Goal: Check status: Check status

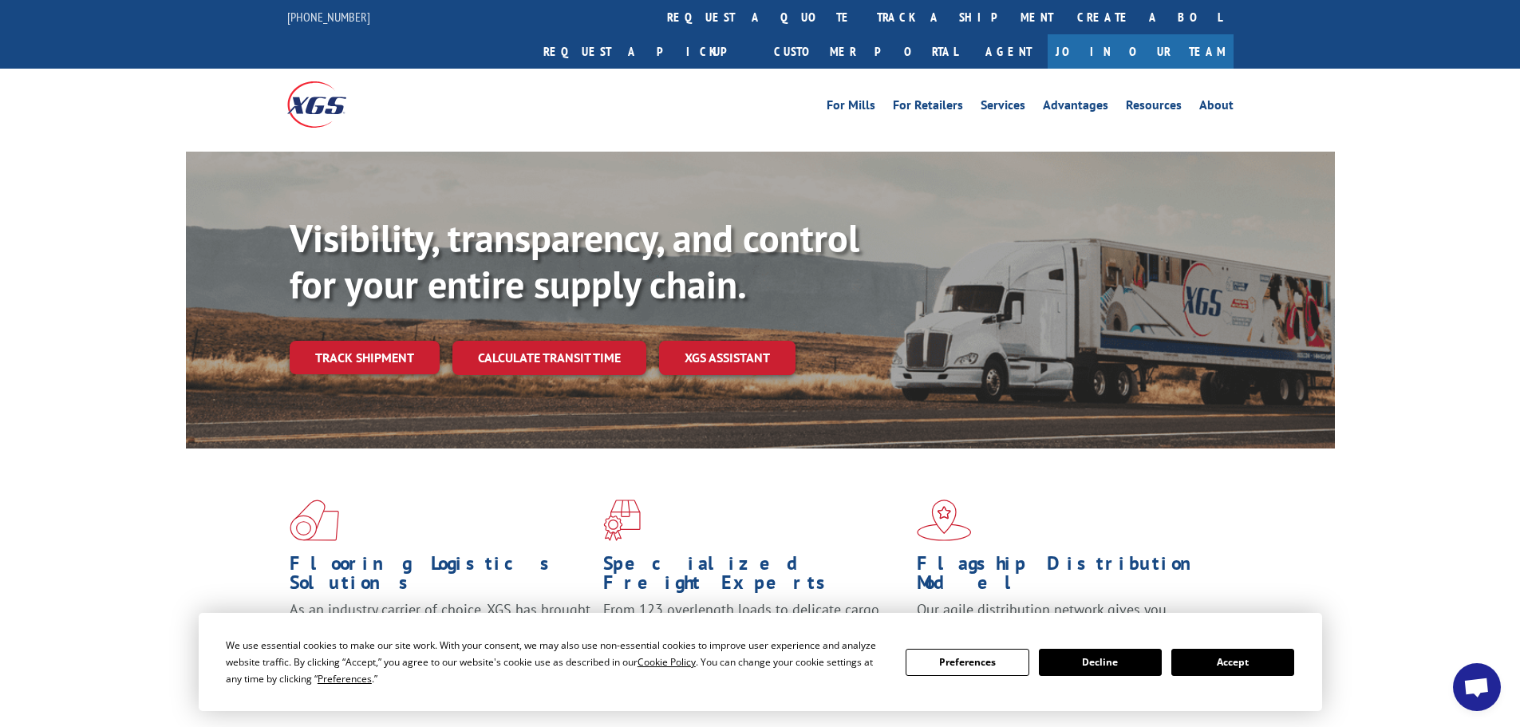
click at [865, 17] on link "track a shipment" at bounding box center [965, 17] width 200 height 34
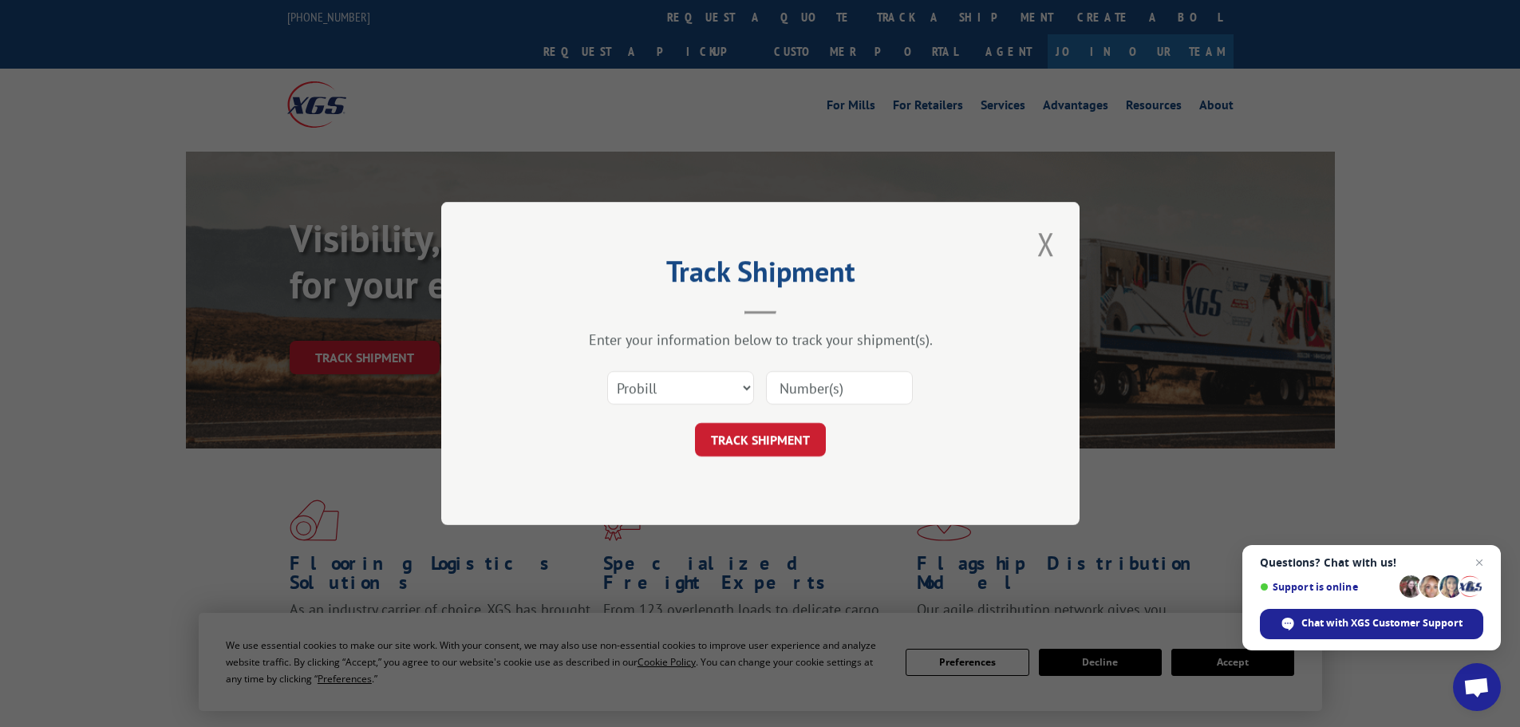
click at [836, 396] on input at bounding box center [839, 388] width 147 height 34
paste input "17224800"
type input "17224800"
click at [784, 456] on button "TRACK SHIPMENT" at bounding box center [760, 440] width 131 height 34
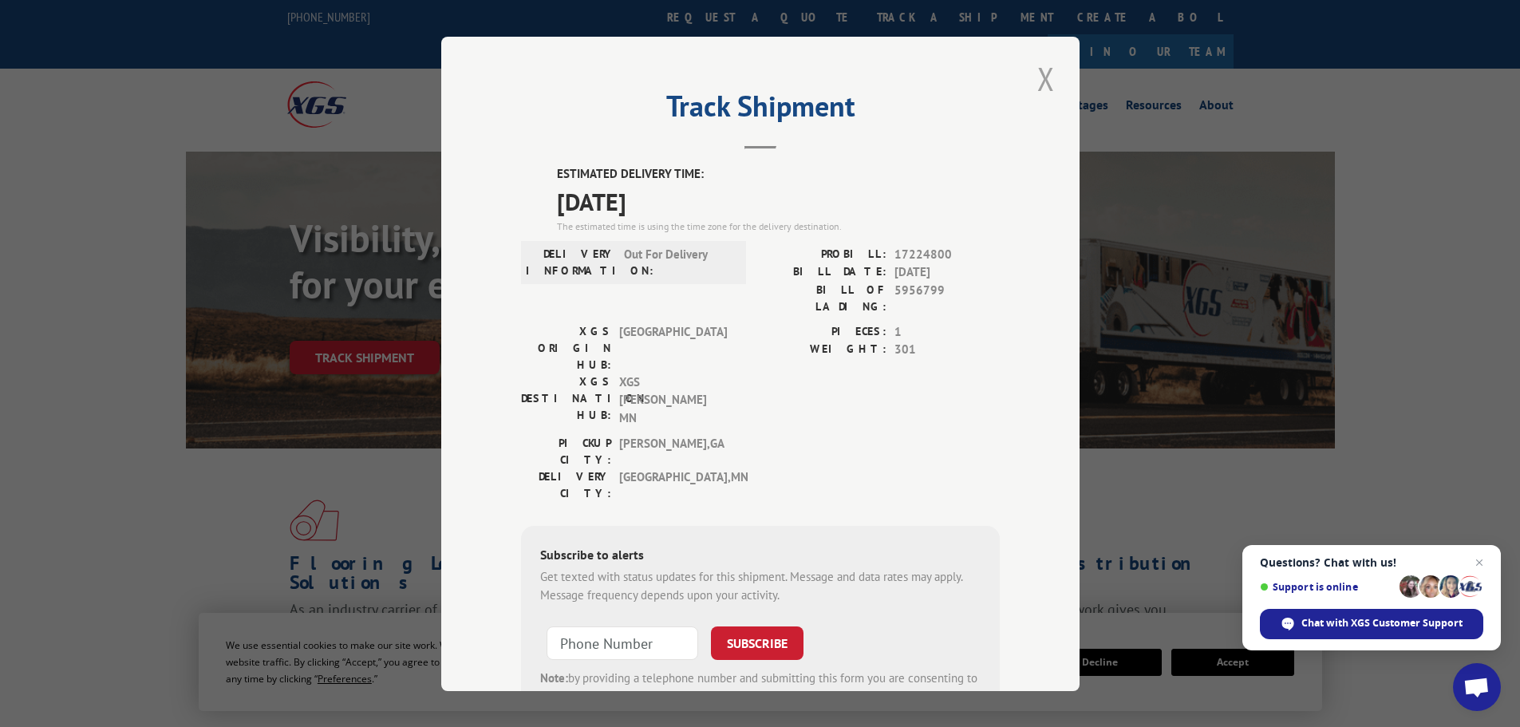
click at [1033, 93] on button "Close modal" at bounding box center [1046, 79] width 27 height 44
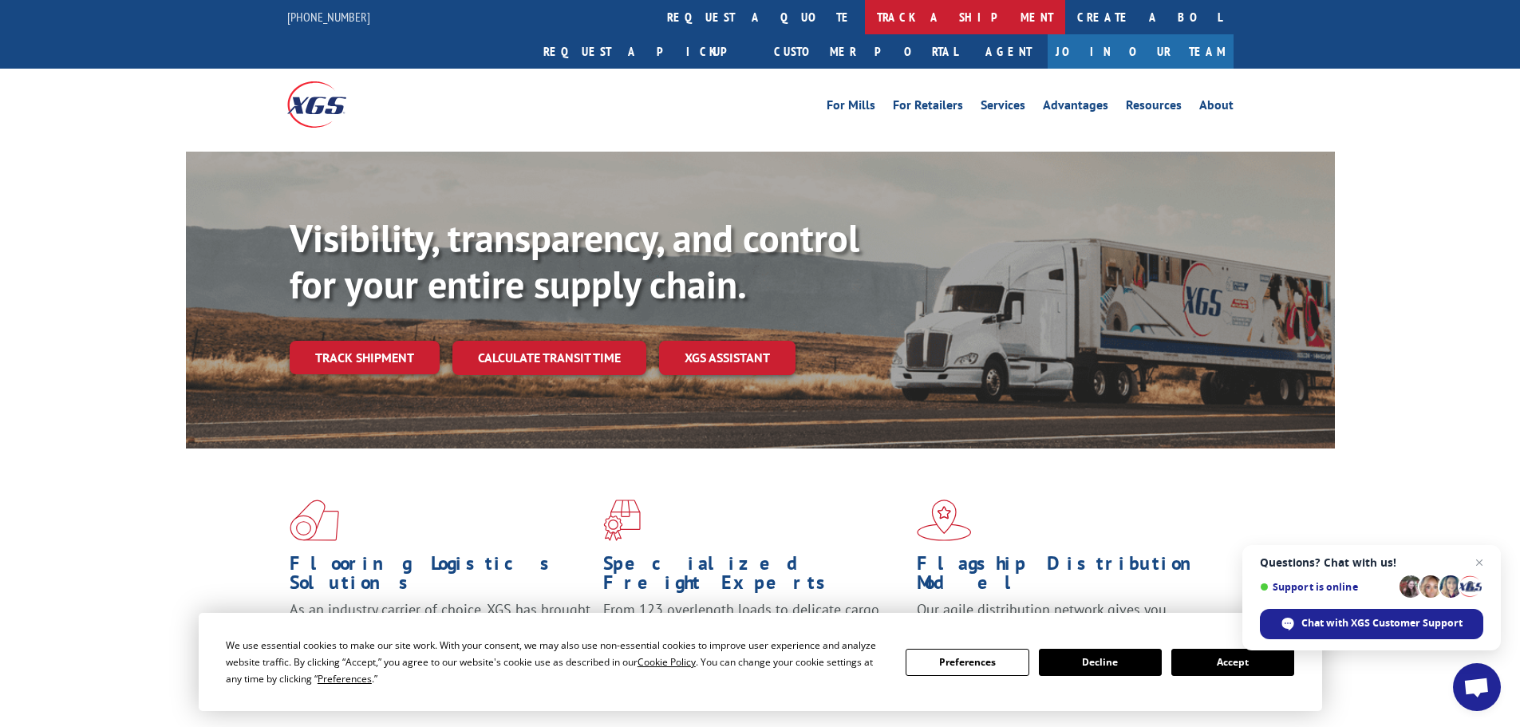
click at [865, 15] on link "track a shipment" at bounding box center [965, 17] width 200 height 34
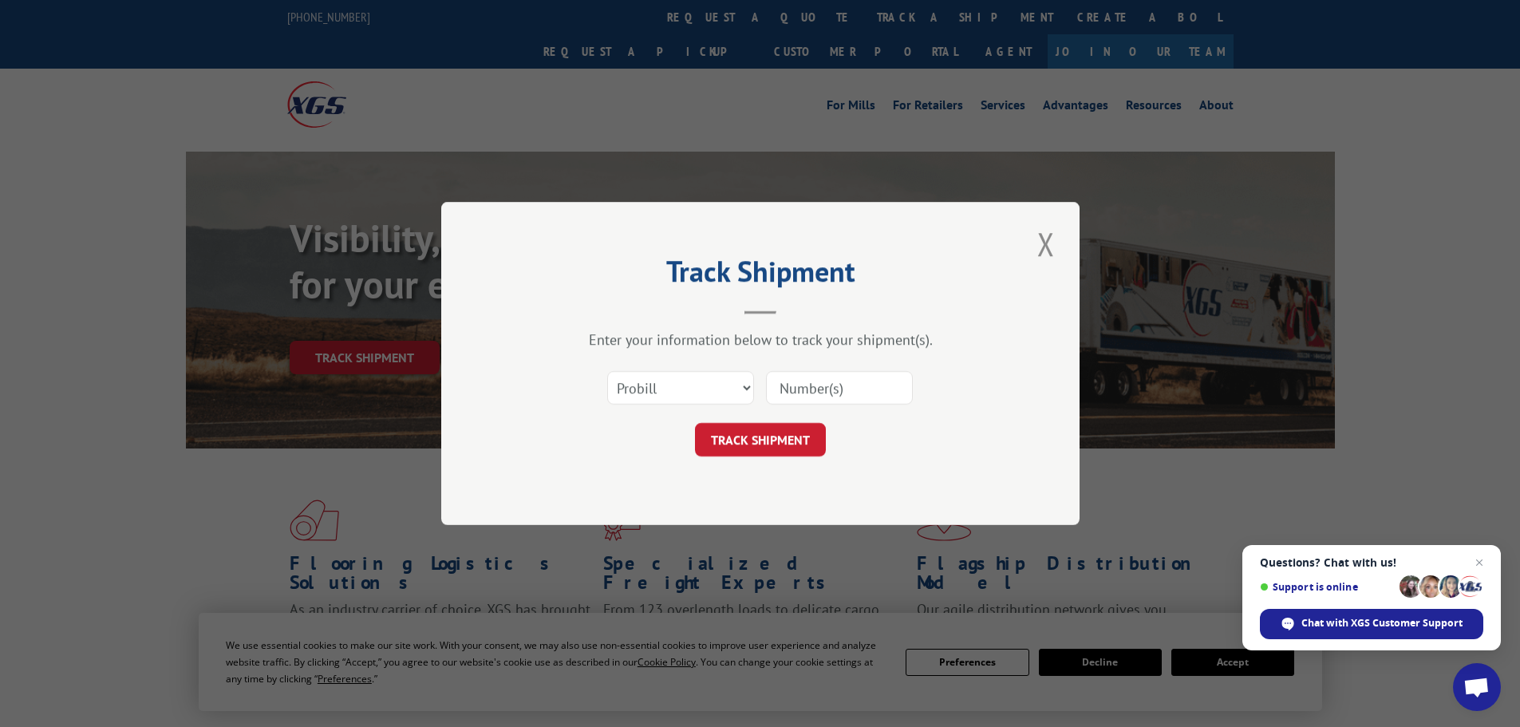
click at [832, 393] on input at bounding box center [839, 388] width 147 height 34
paste input "2823671"
type input "2823671"
click at [790, 447] on button "TRACK SHIPMENT" at bounding box center [760, 440] width 131 height 34
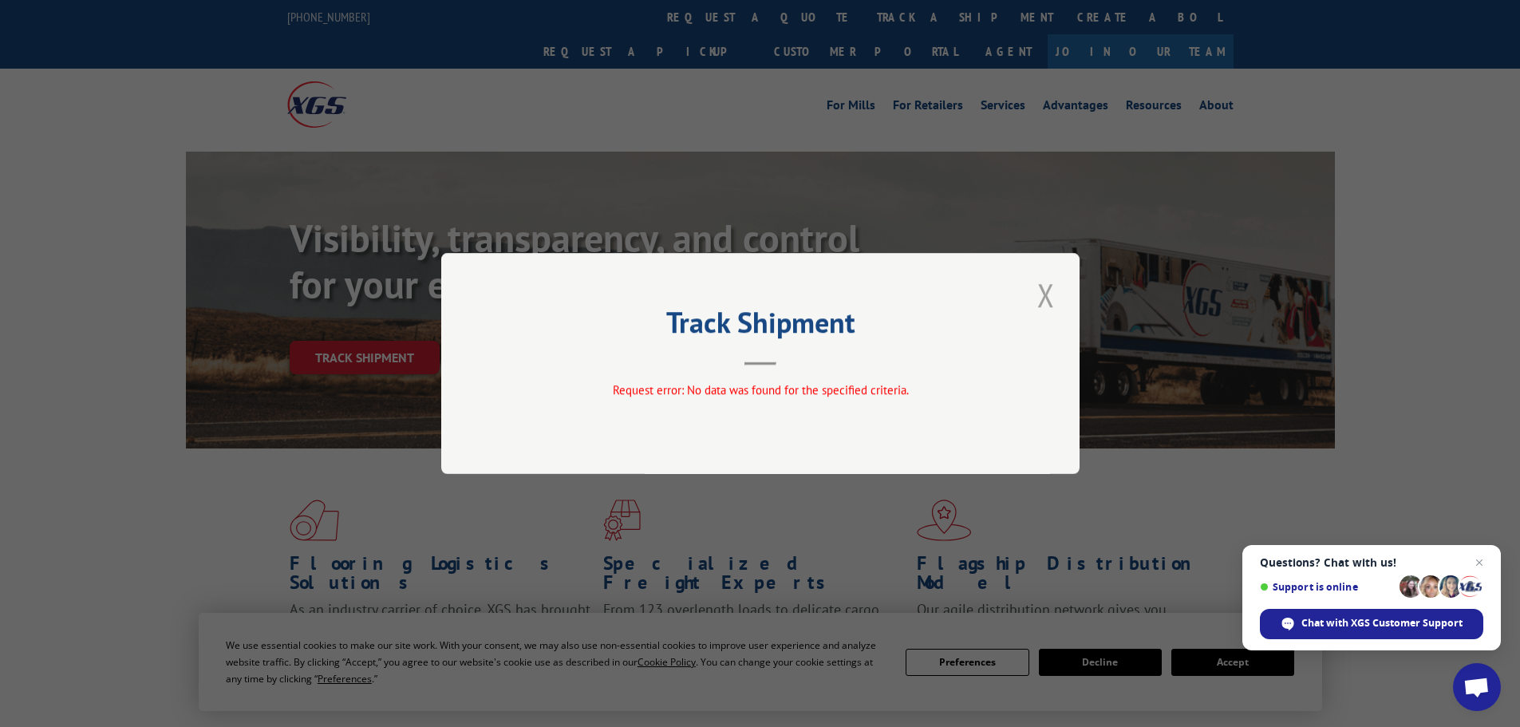
click at [1040, 298] on button "Close modal" at bounding box center [1046, 295] width 27 height 44
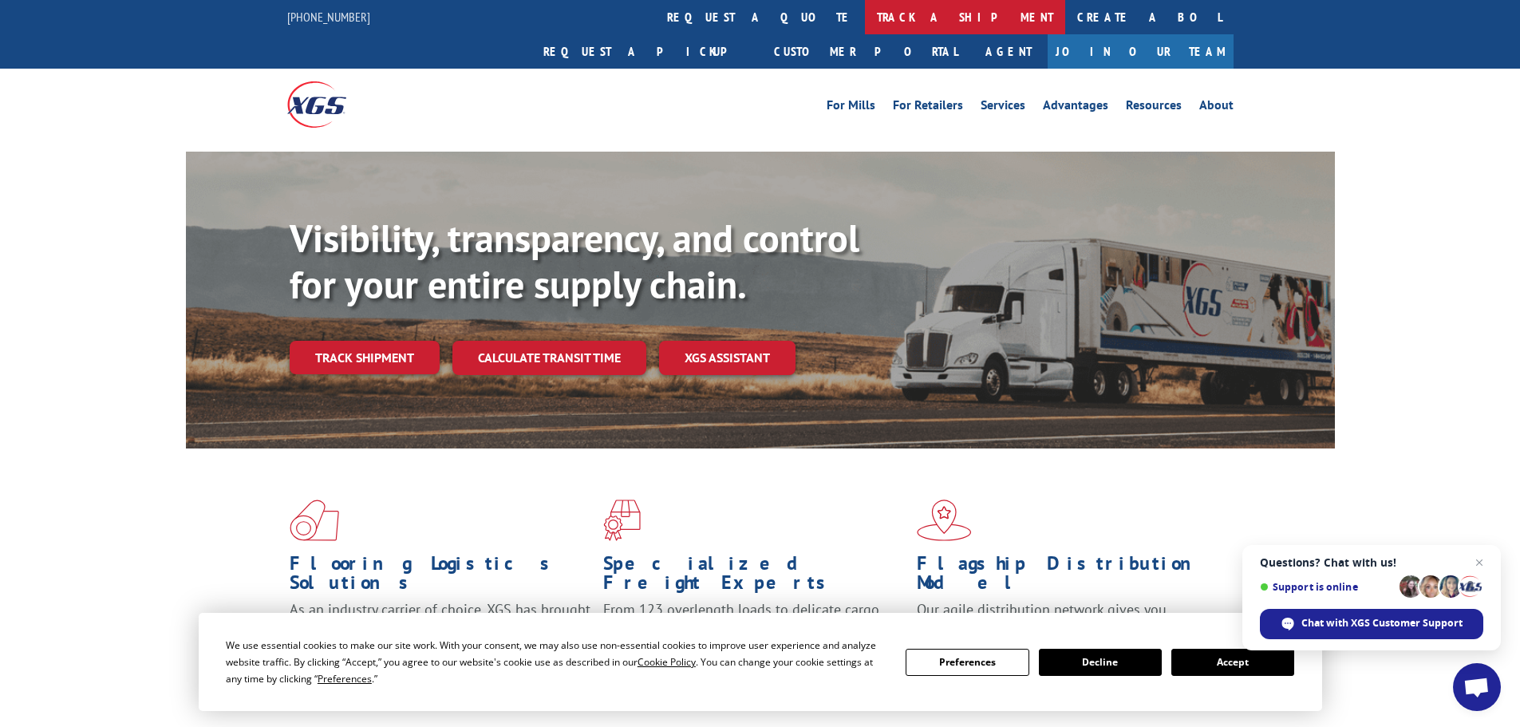
click at [865, 9] on link "track a shipment" at bounding box center [965, 17] width 200 height 34
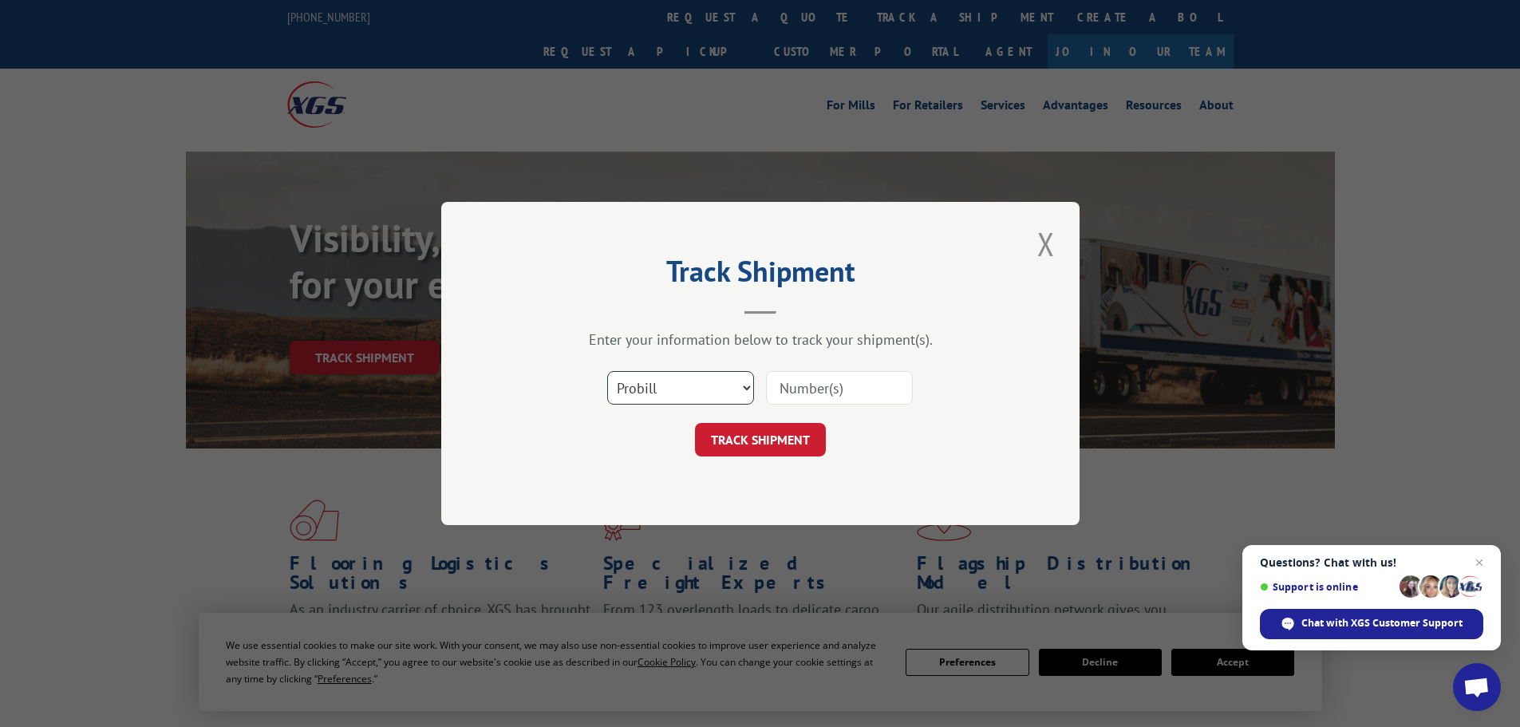
click at [654, 393] on select "Select category... Probill BOL PO" at bounding box center [680, 388] width 147 height 34
select select "bol"
click at [607, 371] on select "Select category... Probill BOL PO" at bounding box center [680, 388] width 147 height 34
click at [747, 403] on select "Select category... Probill BOL PO" at bounding box center [680, 388] width 147 height 34
click at [787, 385] on input at bounding box center [839, 388] width 147 height 34
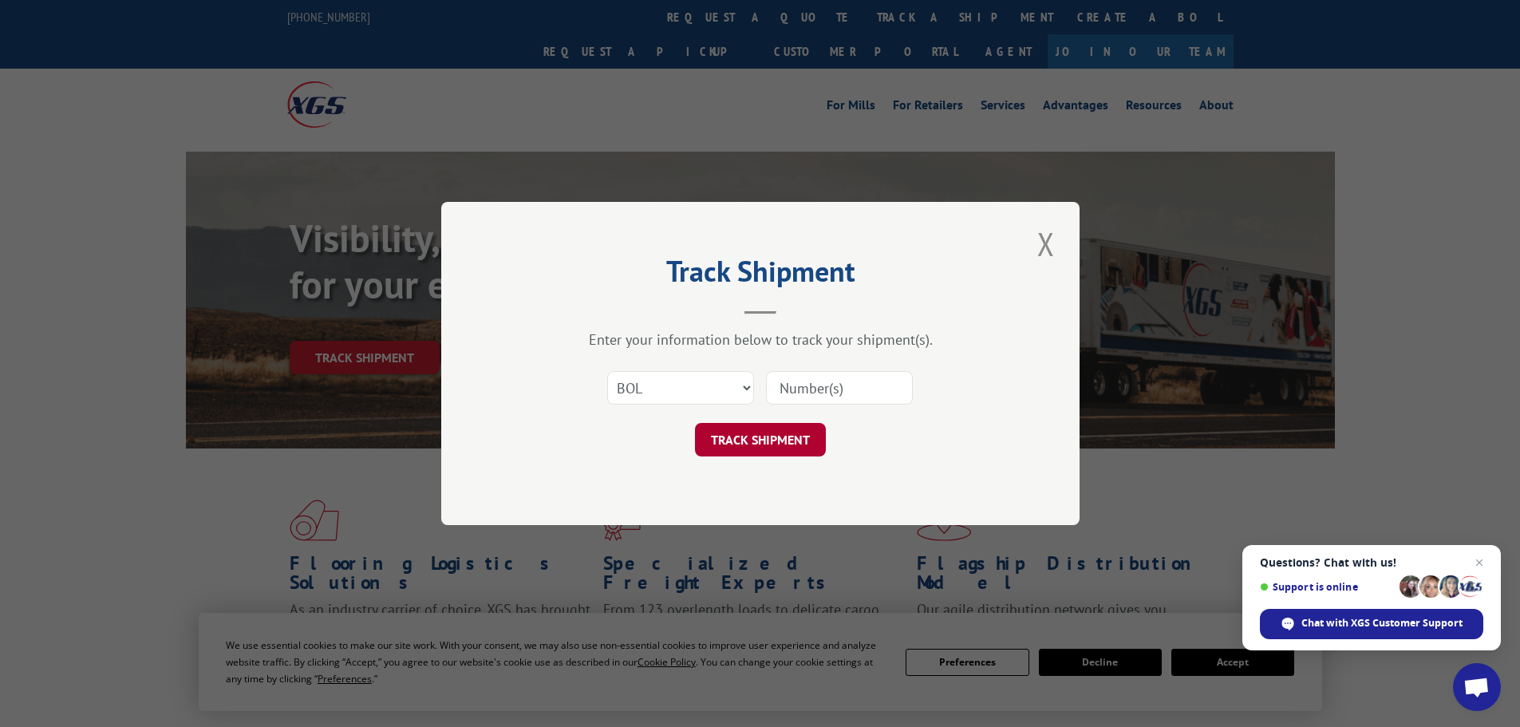
paste input "0078106139"
type input "0078106139"
click at [767, 441] on button "TRACK SHIPMENT" at bounding box center [760, 440] width 131 height 34
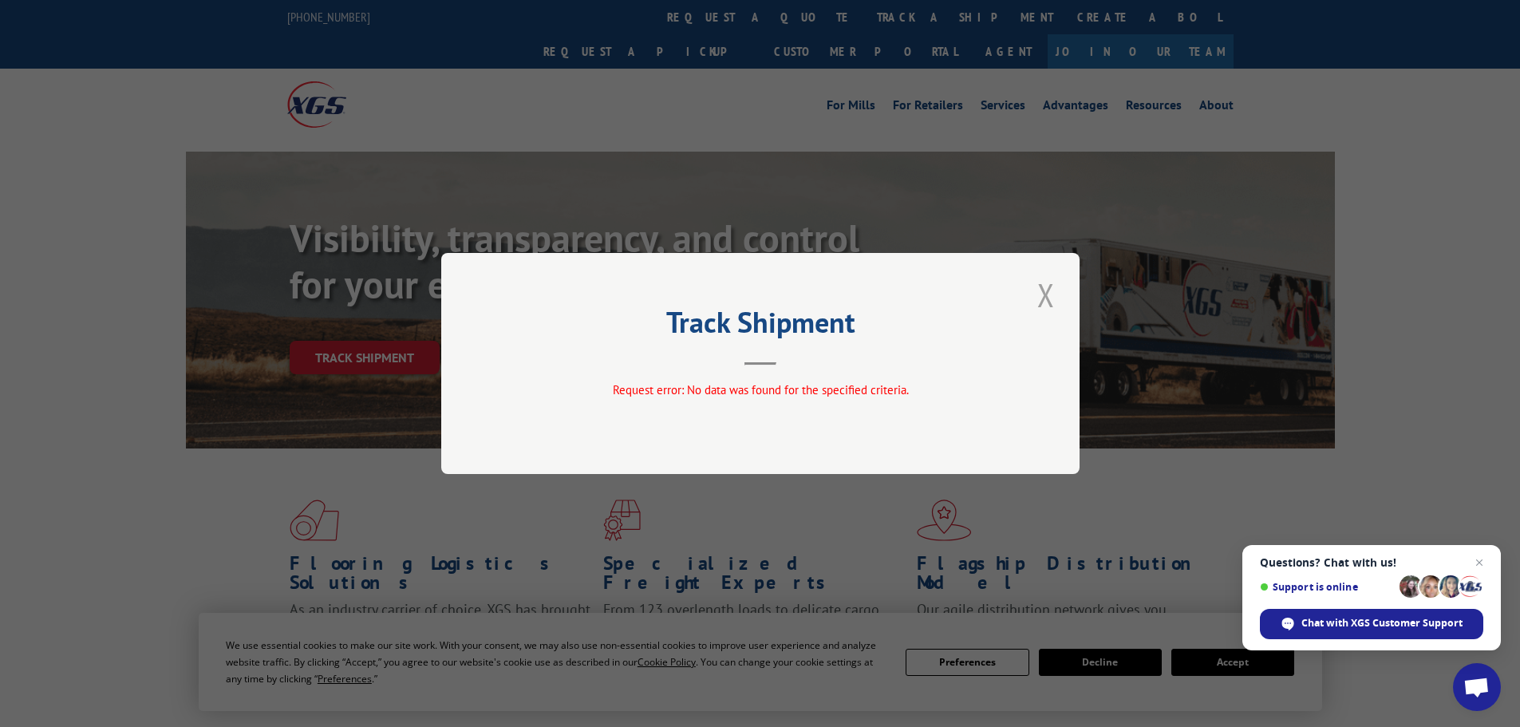
click at [1053, 298] on button "Close modal" at bounding box center [1046, 295] width 27 height 44
